Goal: Task Accomplishment & Management: Use online tool/utility

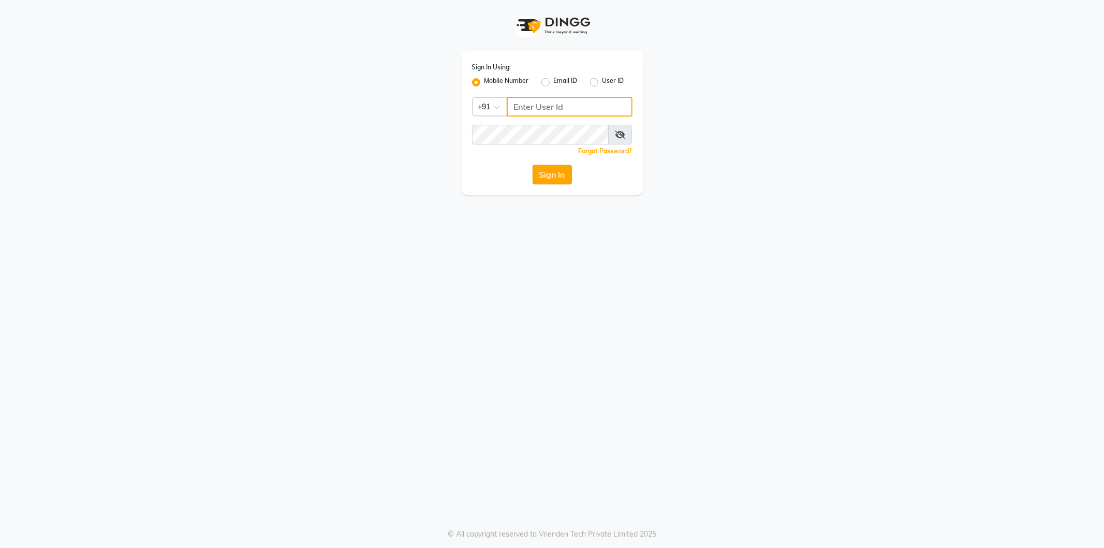
type input "9552287285"
click at [549, 176] on button "Sign In" at bounding box center [552, 175] width 39 height 20
